Goal: Transaction & Acquisition: Purchase product/service

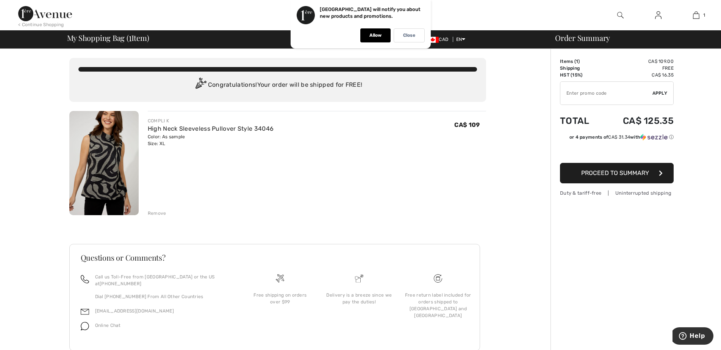
click at [634, 175] on span "Proceed to Summary" at bounding box center [615, 172] width 68 height 7
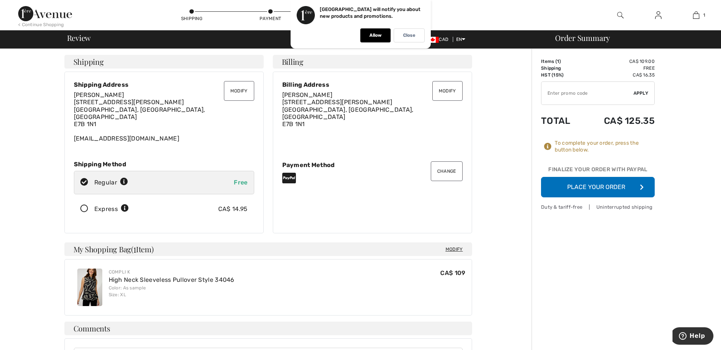
click at [607, 186] on button "Place Your Order" at bounding box center [598, 187] width 114 height 20
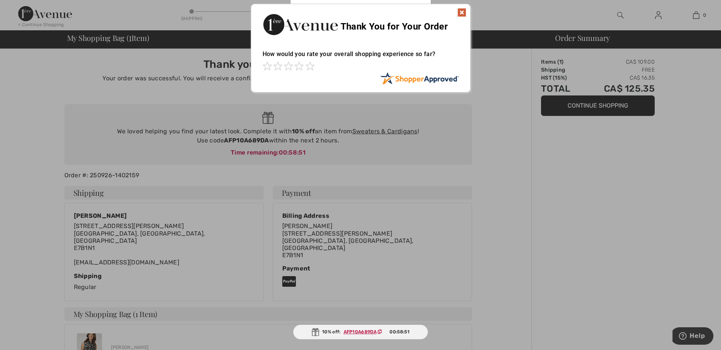
click at [463, 14] on img at bounding box center [461, 12] width 9 height 9
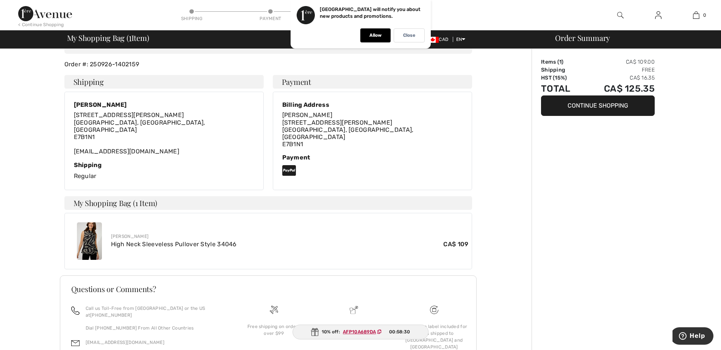
scroll to position [72, 0]
